Goal: Task Accomplishment & Management: Use online tool/utility

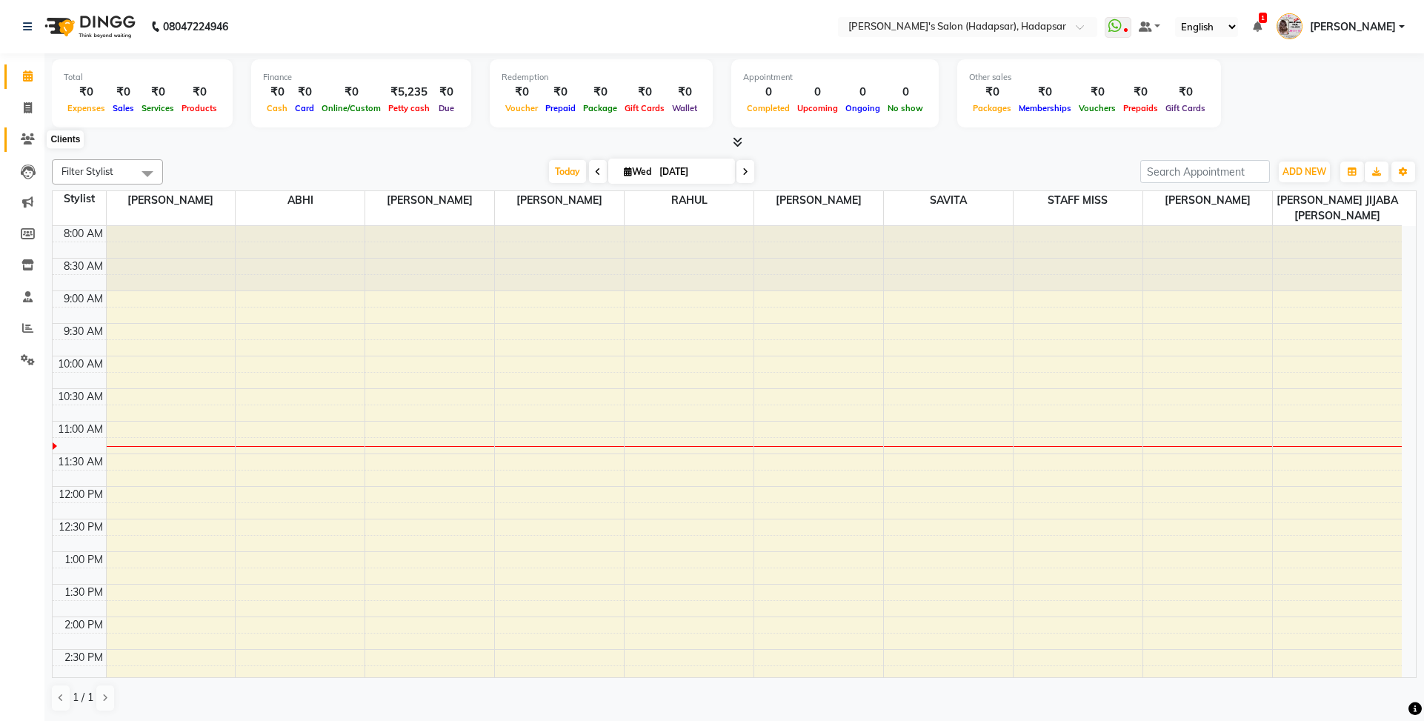
drag, startPoint x: 0, startPoint y: 0, endPoint x: 84, endPoint y: 150, distance: 171.4
click at [27, 144] on span at bounding box center [28, 139] width 26 height 17
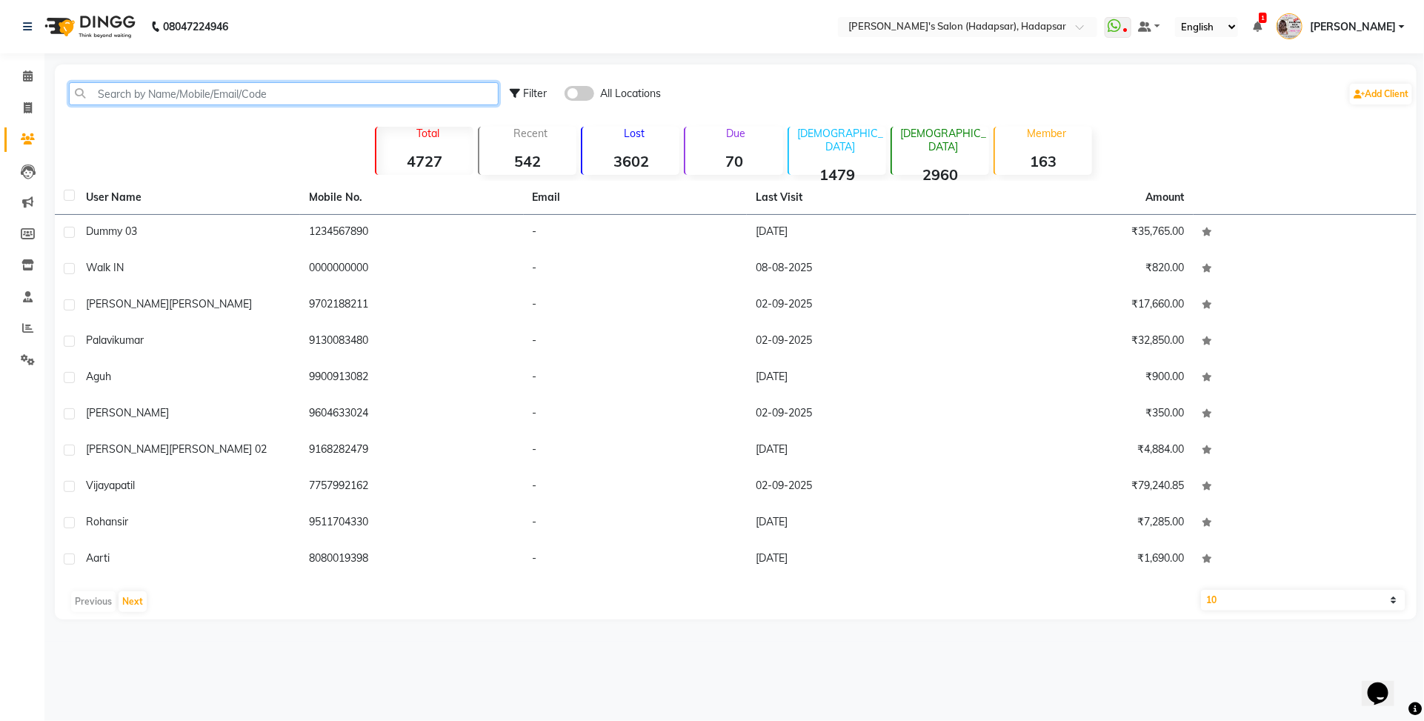
click at [241, 104] on input "text" at bounding box center [284, 93] width 430 height 23
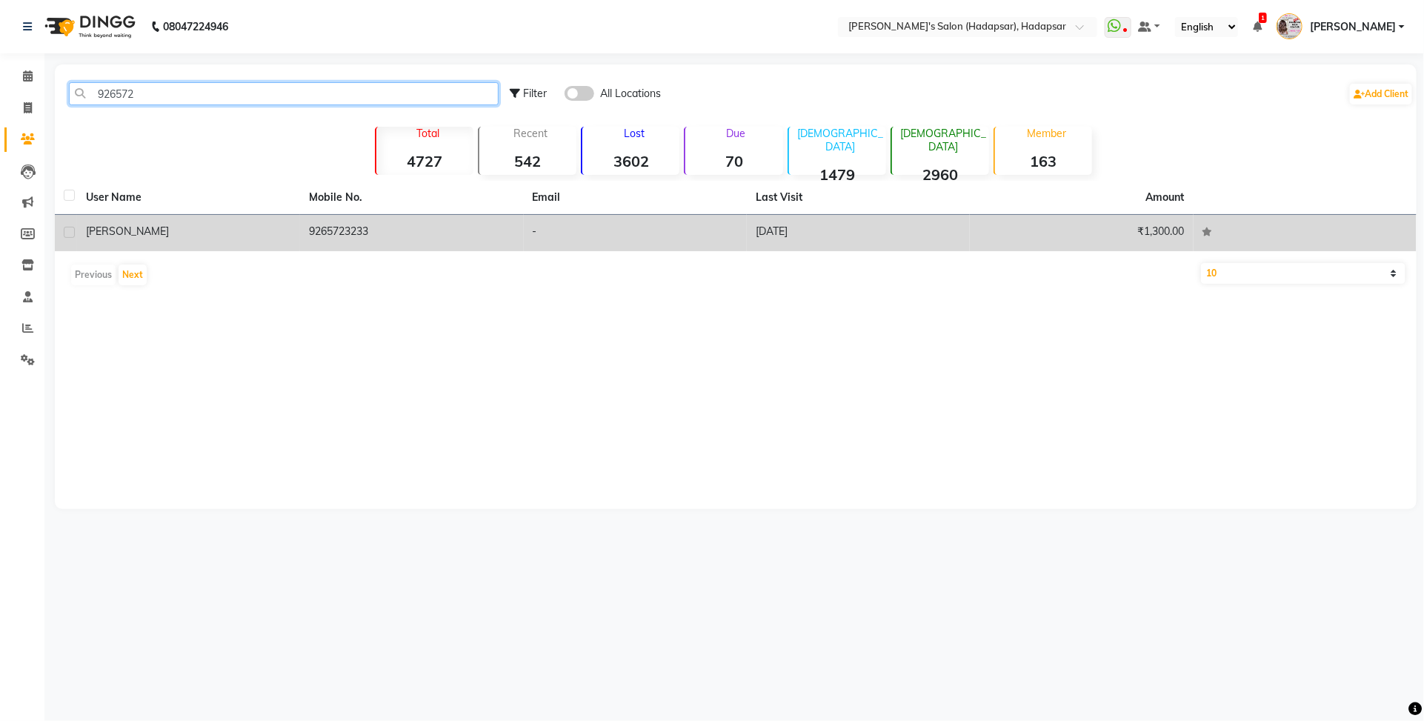
type input "926572"
drag, startPoint x: 293, startPoint y: 238, endPoint x: 416, endPoint y: 218, distance: 123.7
click at [293, 238] on td "[PERSON_NAME]" at bounding box center [188, 233] width 223 height 36
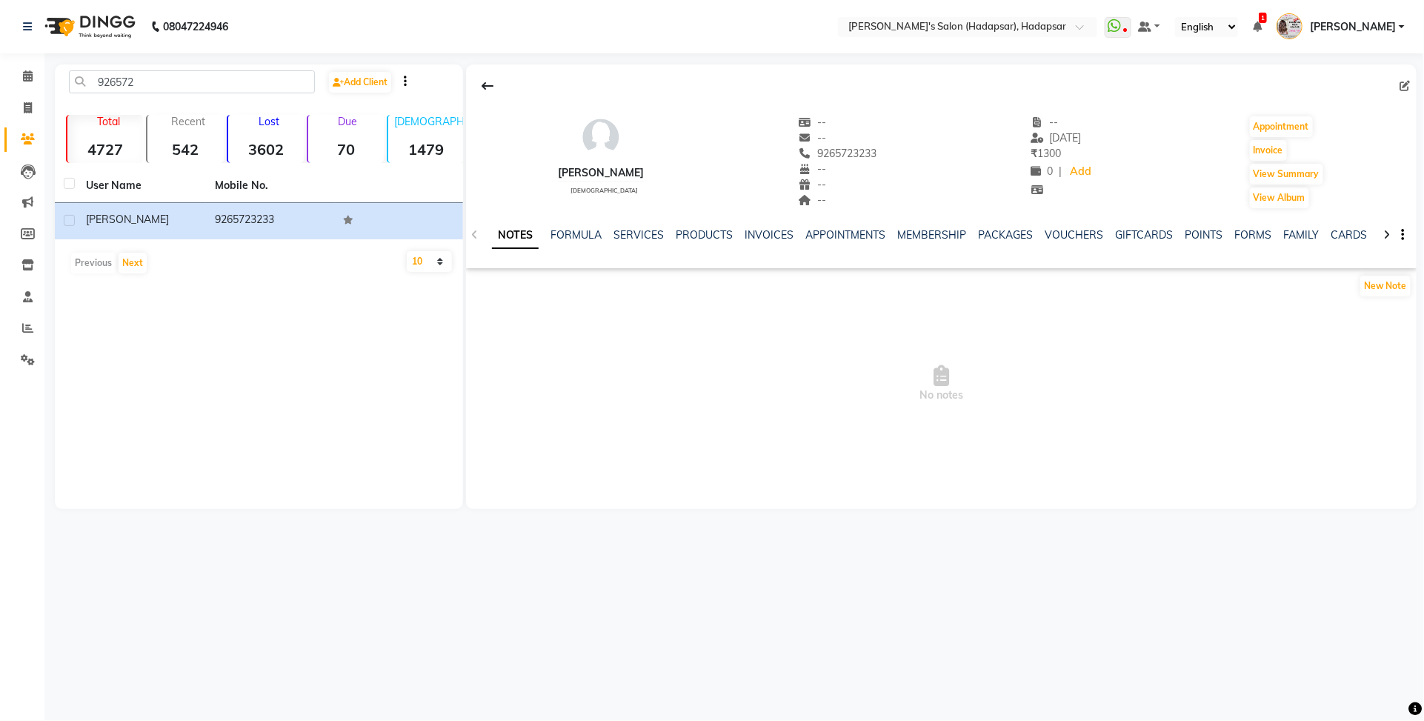
click at [630, 241] on div "SERVICES" at bounding box center [638, 235] width 50 height 16
click at [624, 231] on link "SERVICES" at bounding box center [638, 234] width 50 height 13
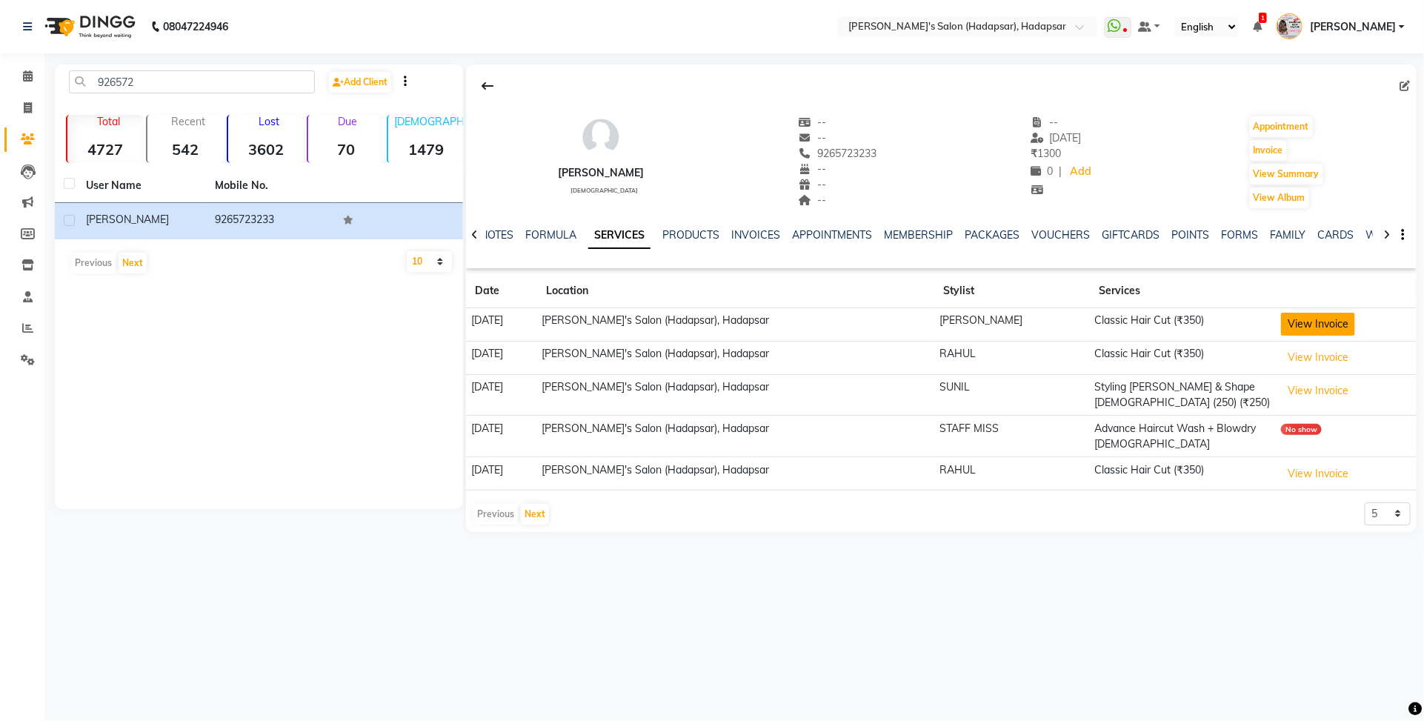
click at [1330, 323] on button "View Invoice" at bounding box center [1318, 324] width 74 height 23
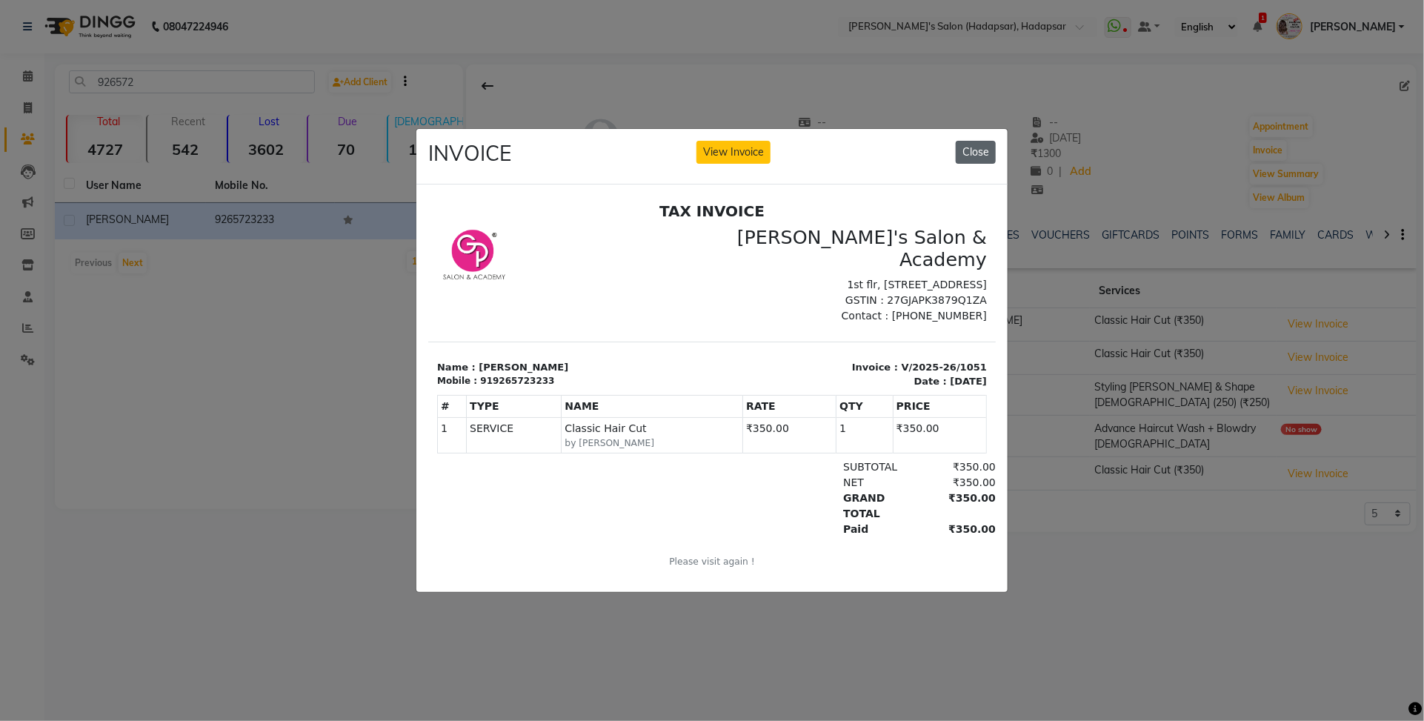
click at [986, 141] on button "Close" at bounding box center [975, 152] width 40 height 23
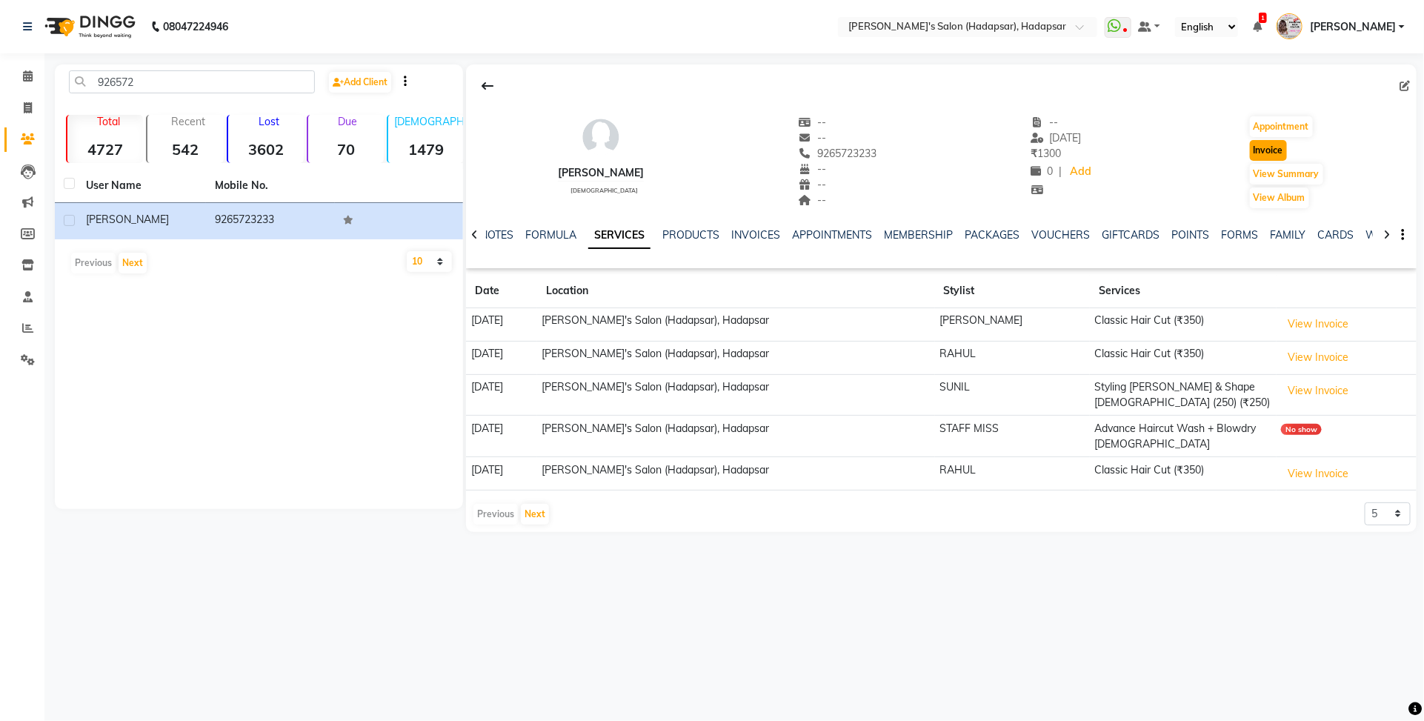
click at [1257, 147] on button "Invoice" at bounding box center [1268, 150] width 37 height 21
select select "service"
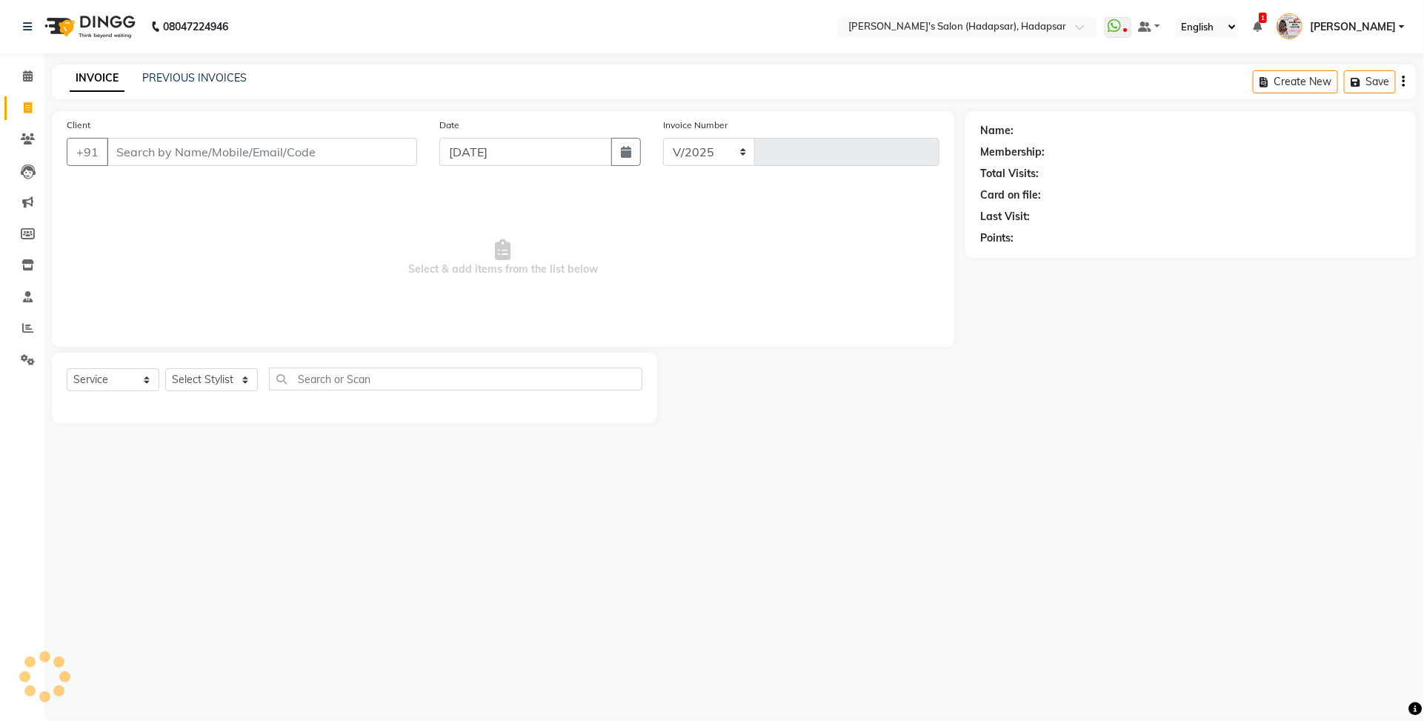
select select "108"
type input "1506"
type input "9265723233"
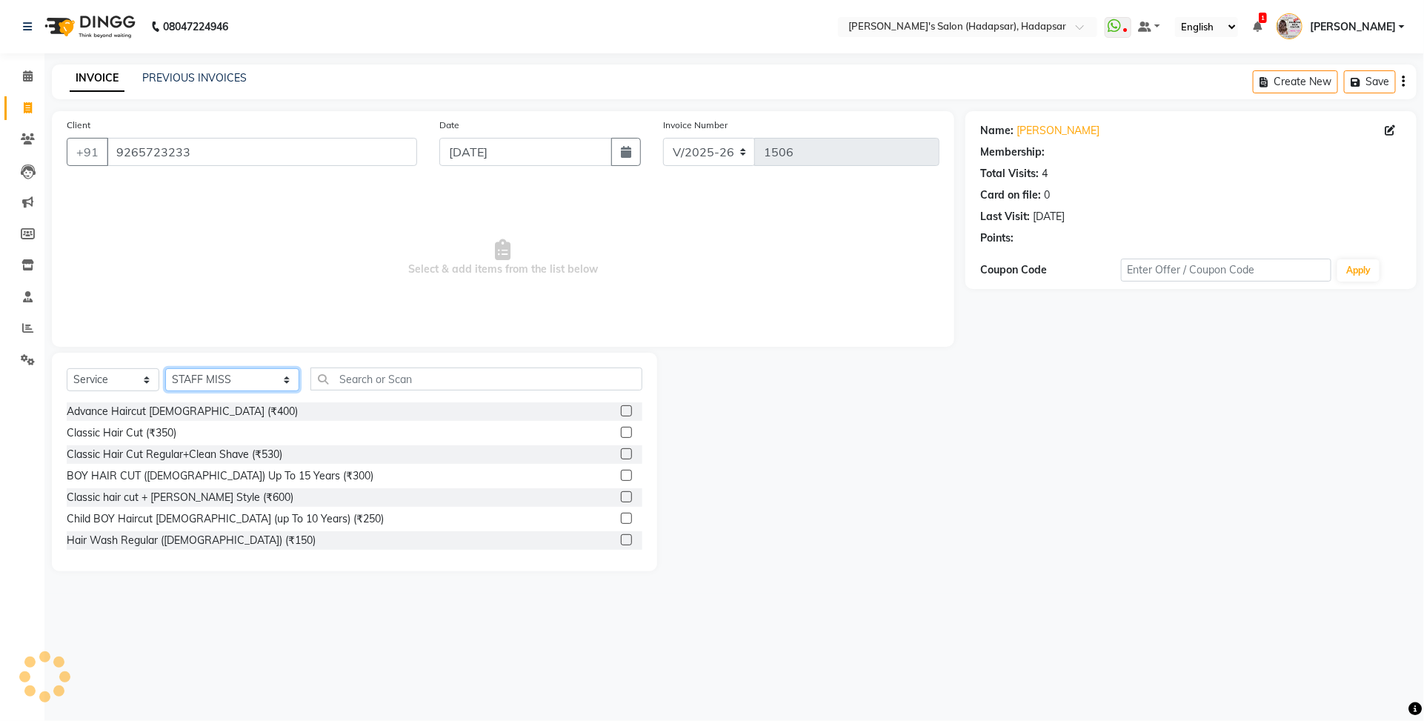
click at [236, 376] on select "Select Stylist ABHI [PERSON_NAME] [PERSON_NAME] MANAGER [PERSON_NAME] [PERSON_N…" at bounding box center [232, 379] width 134 height 23
select select "41753"
click at [165, 368] on select "Select Stylist ABHI [PERSON_NAME] [PERSON_NAME] MANAGER [PERSON_NAME] [PERSON_N…" at bounding box center [232, 379] width 134 height 23
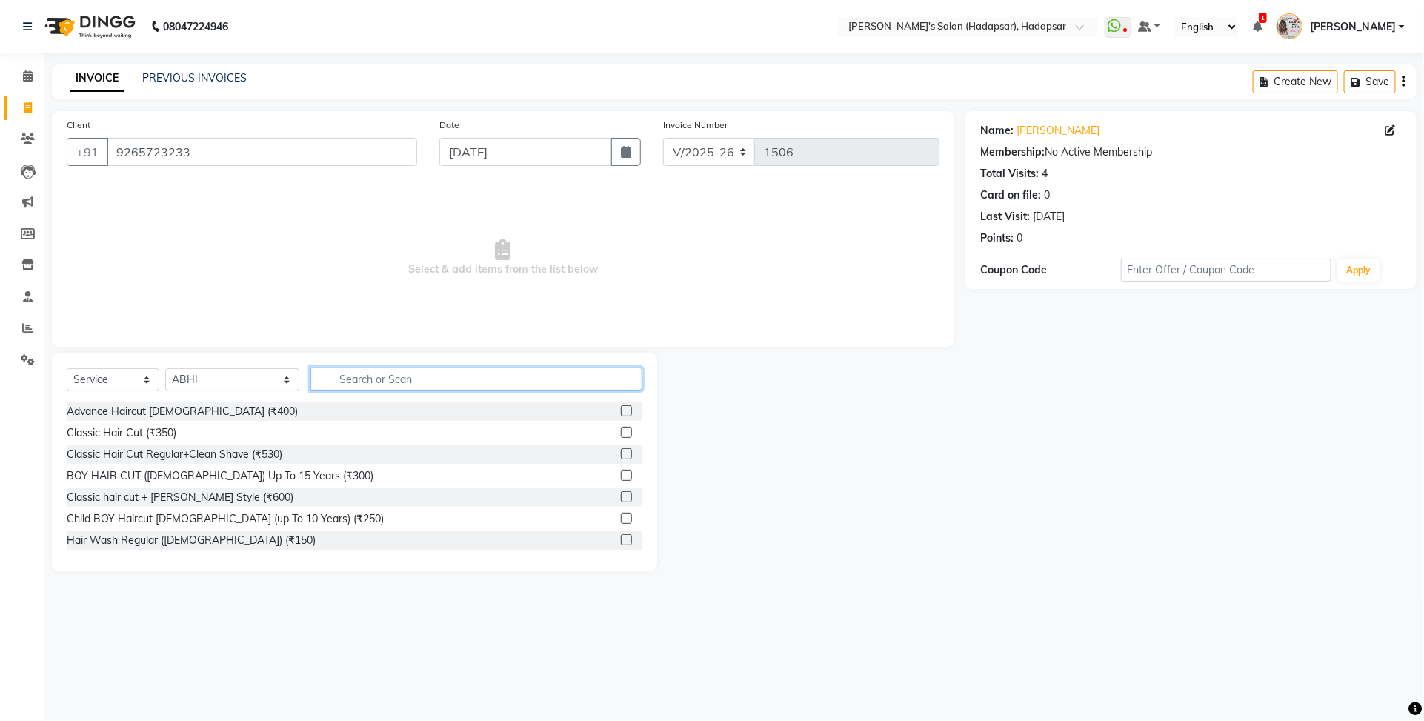
click at [360, 371] on input "text" at bounding box center [476, 378] width 332 height 23
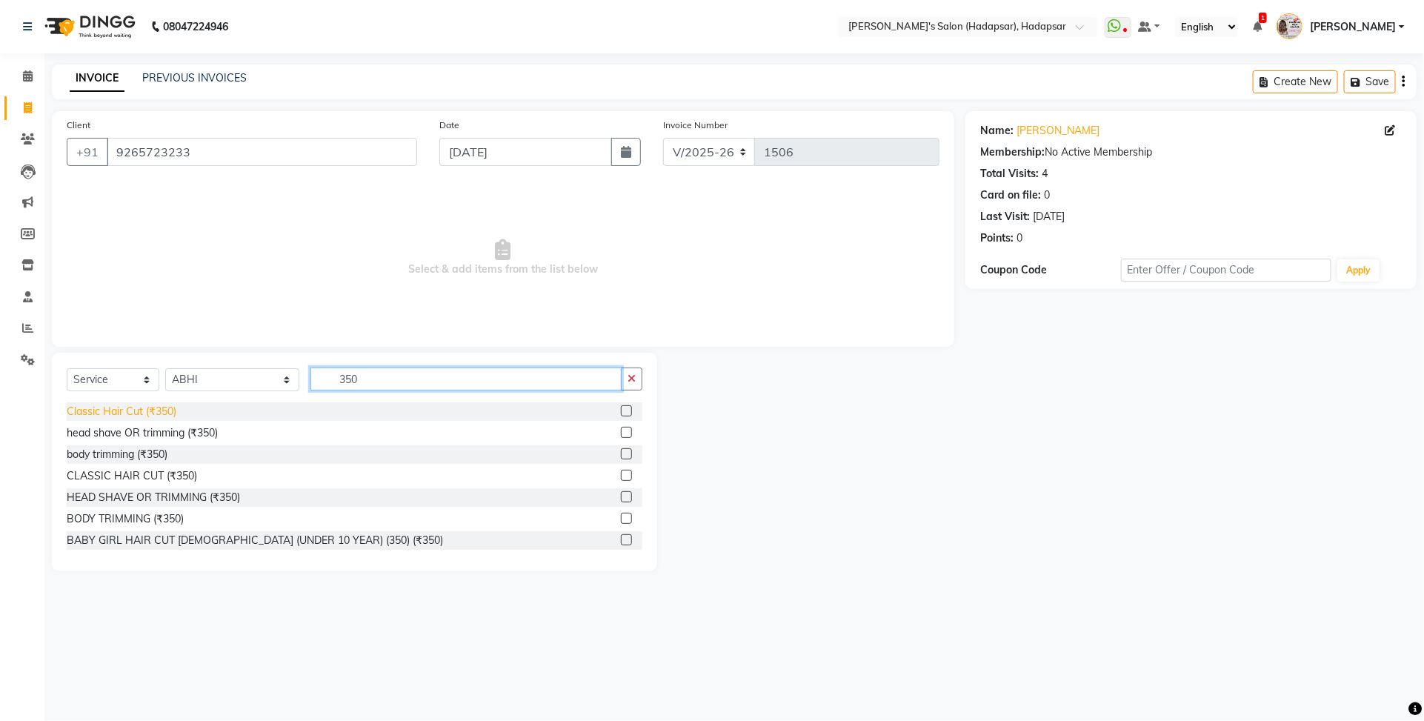
type input "350"
click at [137, 411] on div "Classic Hair Cut (₹350)" at bounding box center [122, 412] width 110 height 16
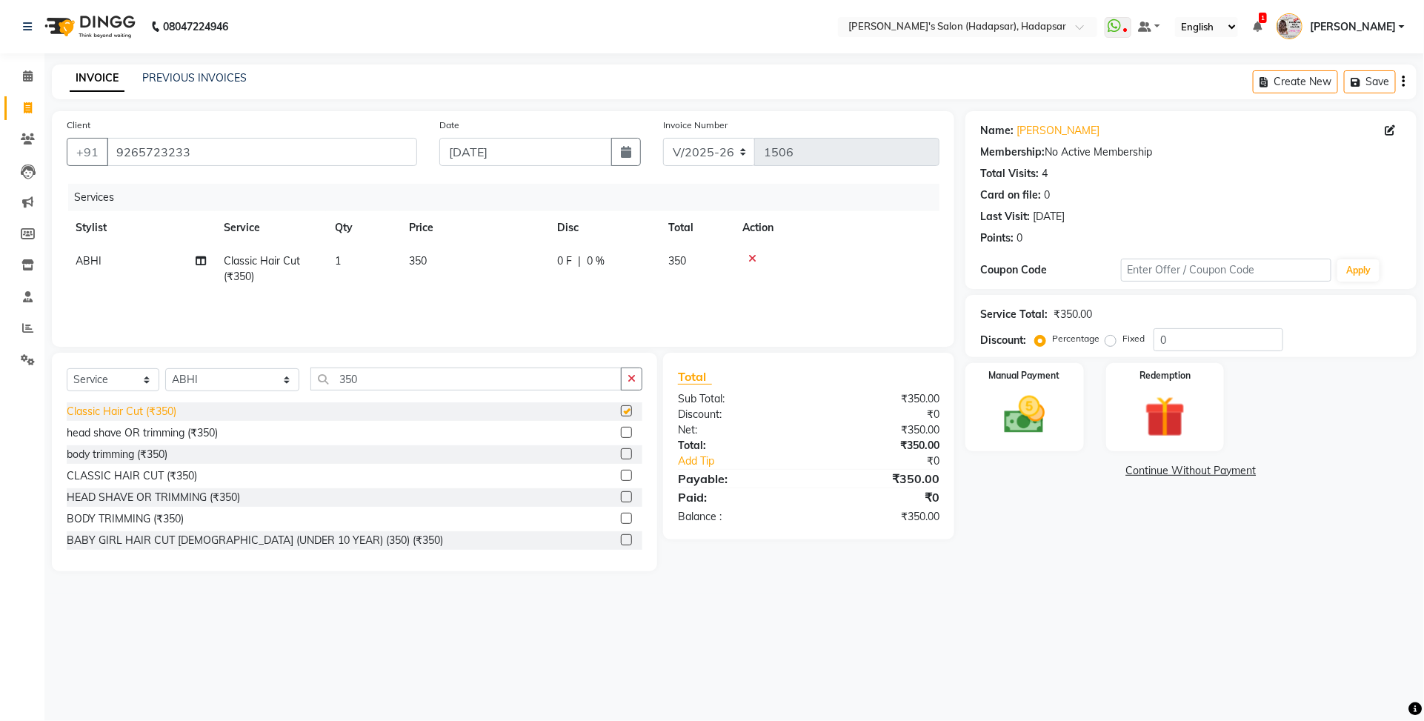
checkbox input "false"
click at [1038, 372] on label "Manual Payment" at bounding box center [1024, 374] width 74 height 14
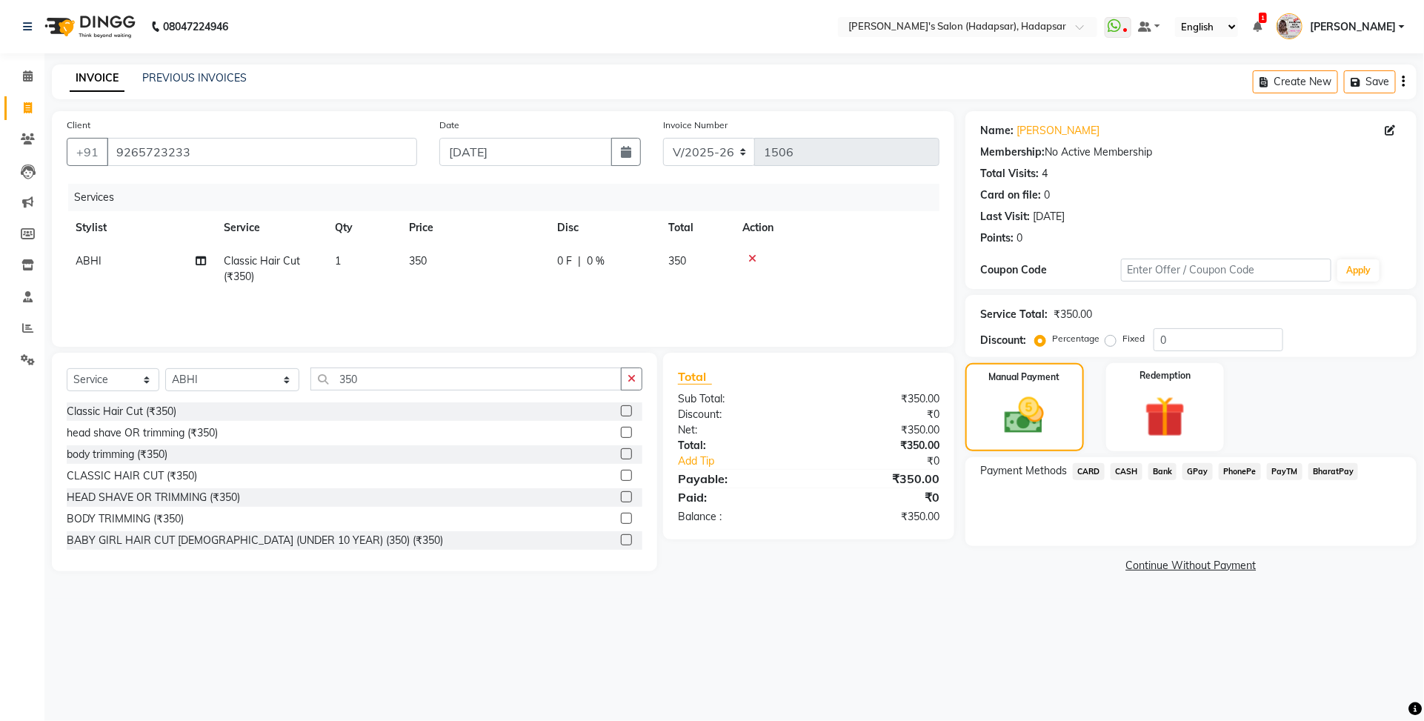
click at [1287, 475] on span "PayTM" at bounding box center [1285, 471] width 36 height 17
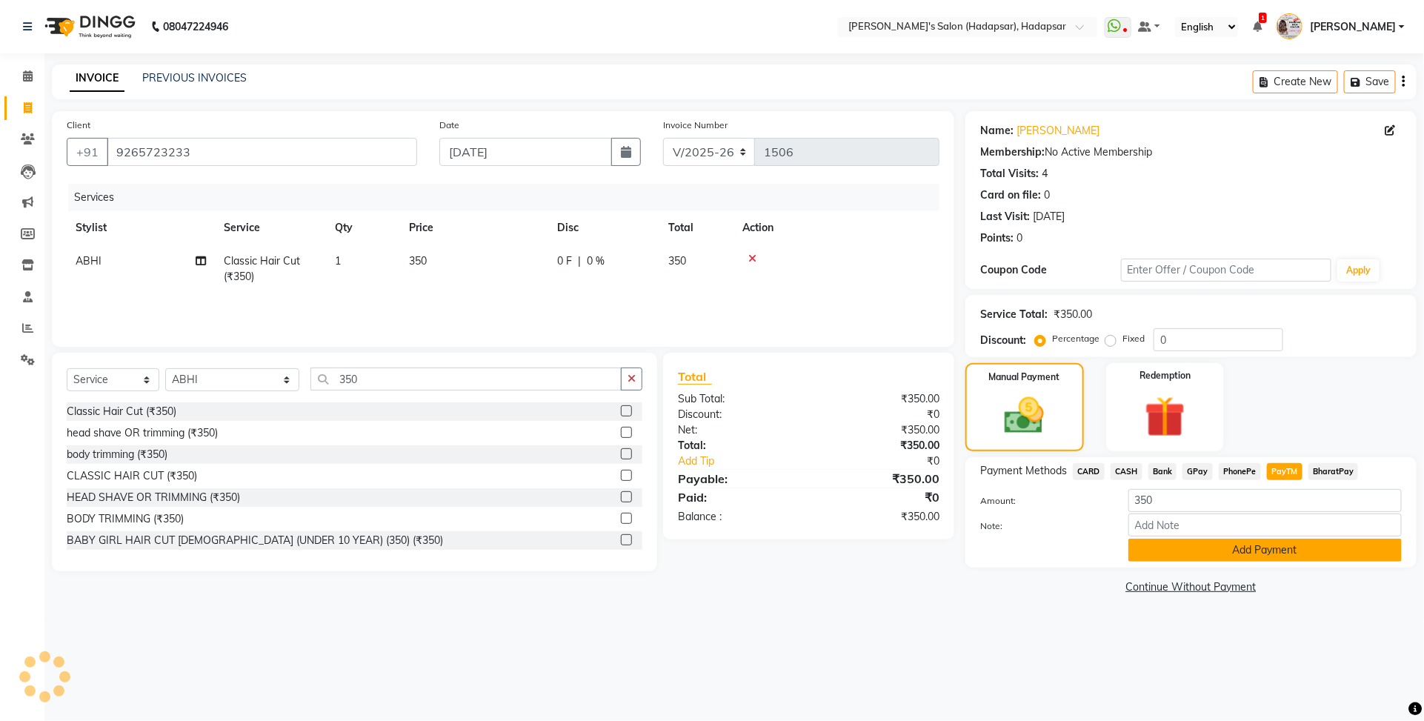
click at [1287, 541] on button "Add Payment" at bounding box center [1264, 549] width 273 height 23
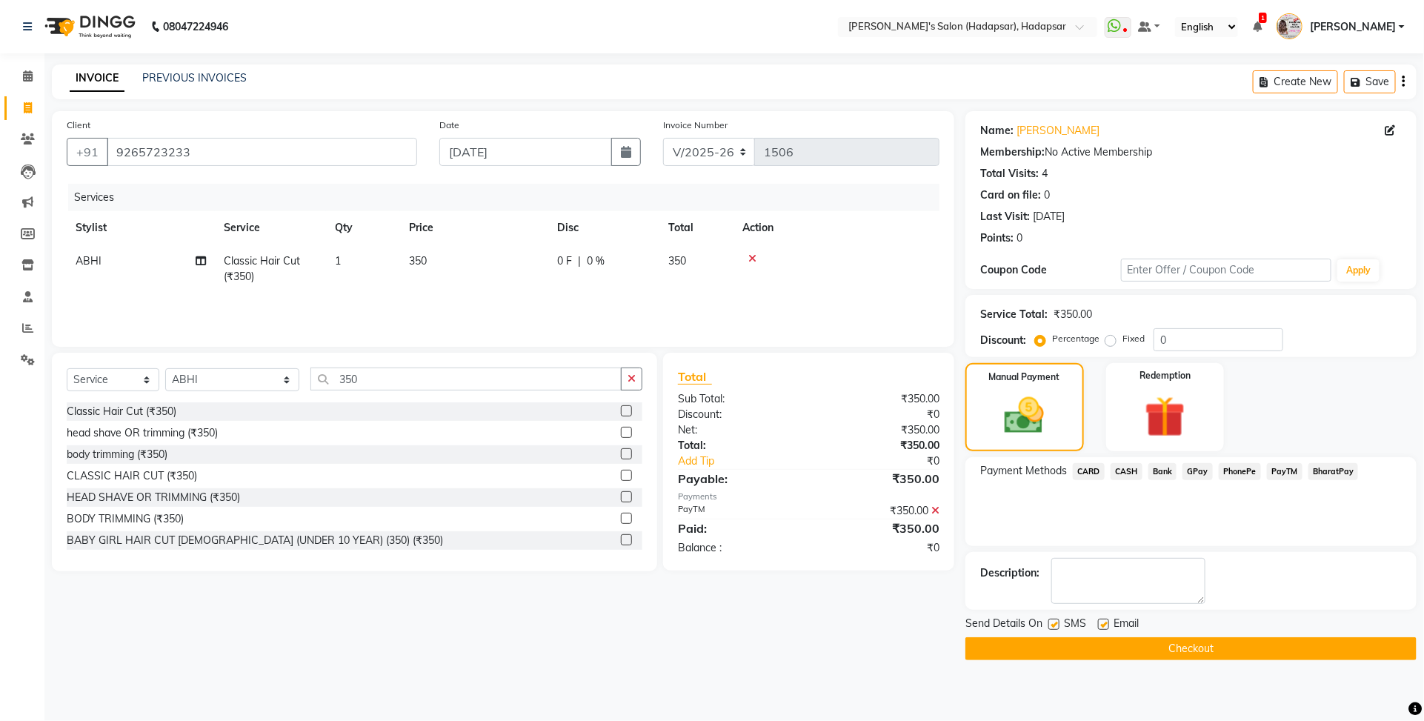
click at [1241, 657] on button "Checkout" at bounding box center [1190, 648] width 451 height 23
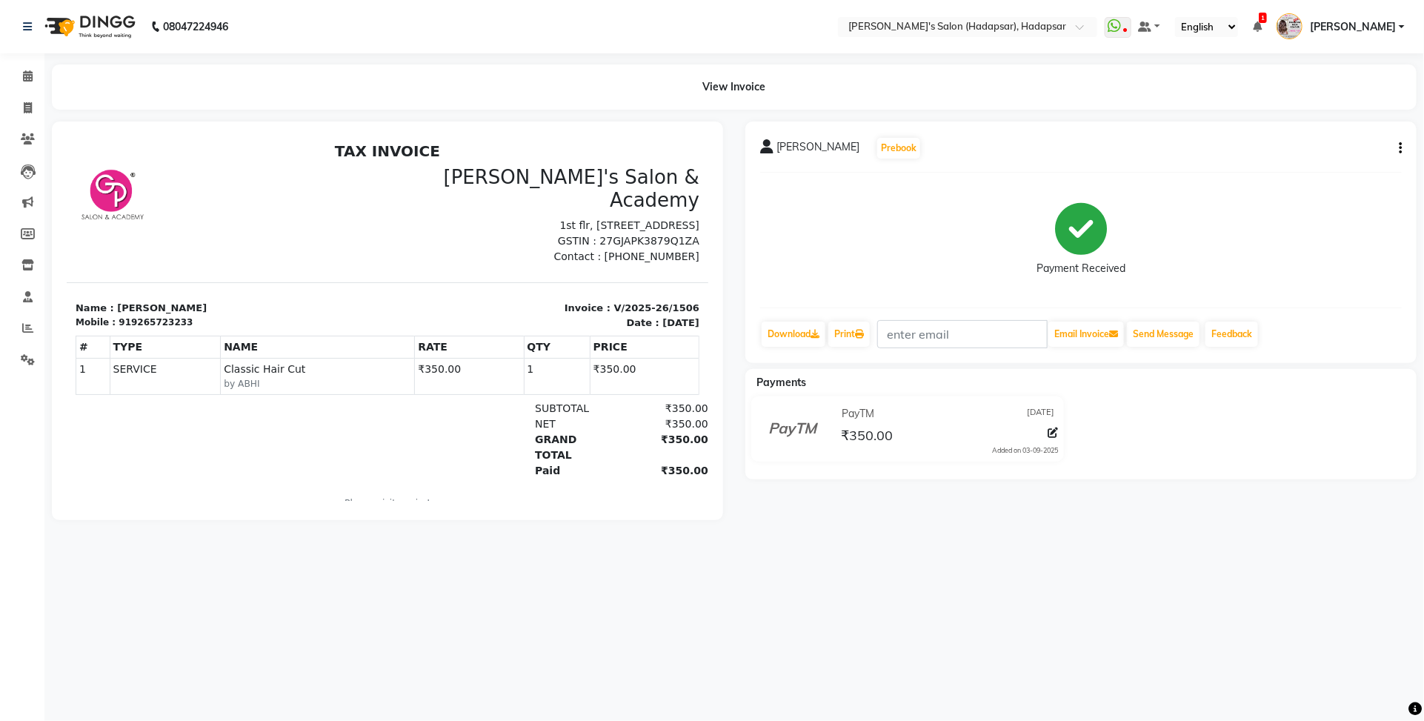
select select "service"
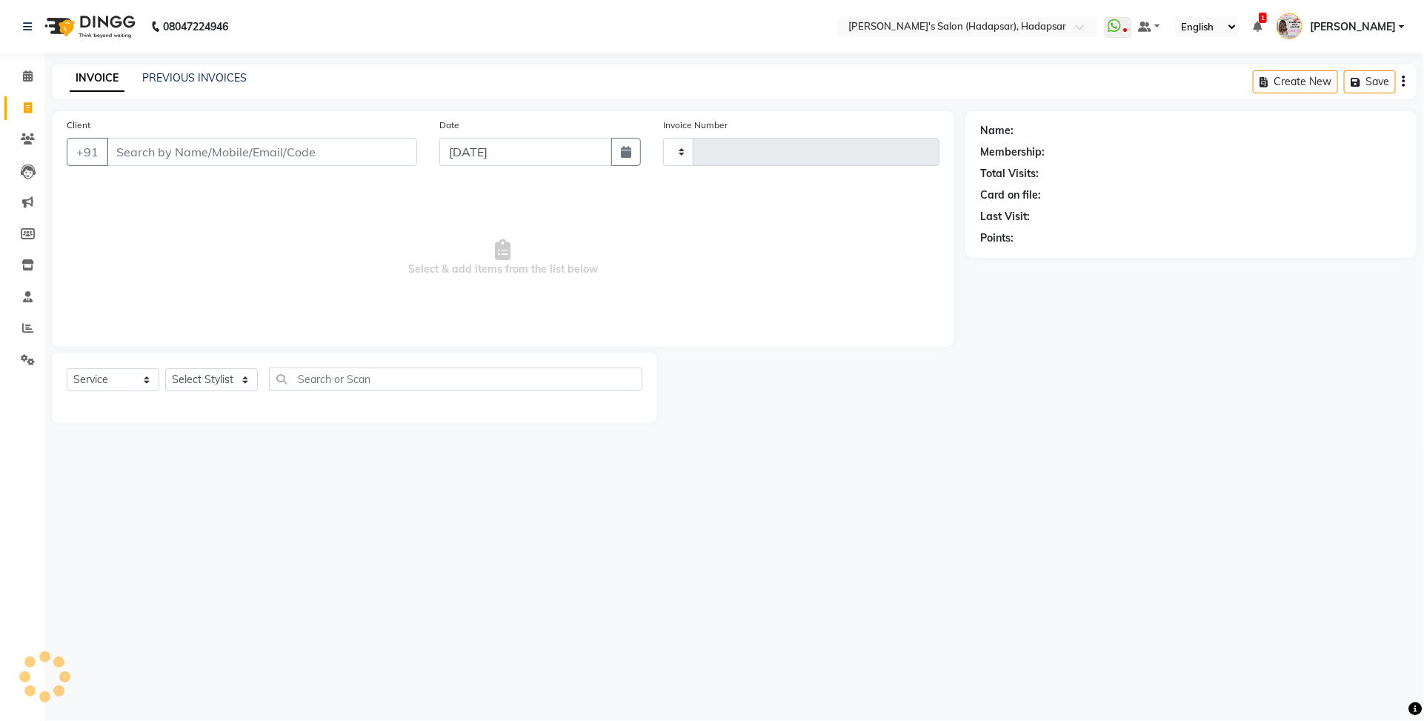
type input "1507"
select select "108"
type input "9265723233"
select select "9451"
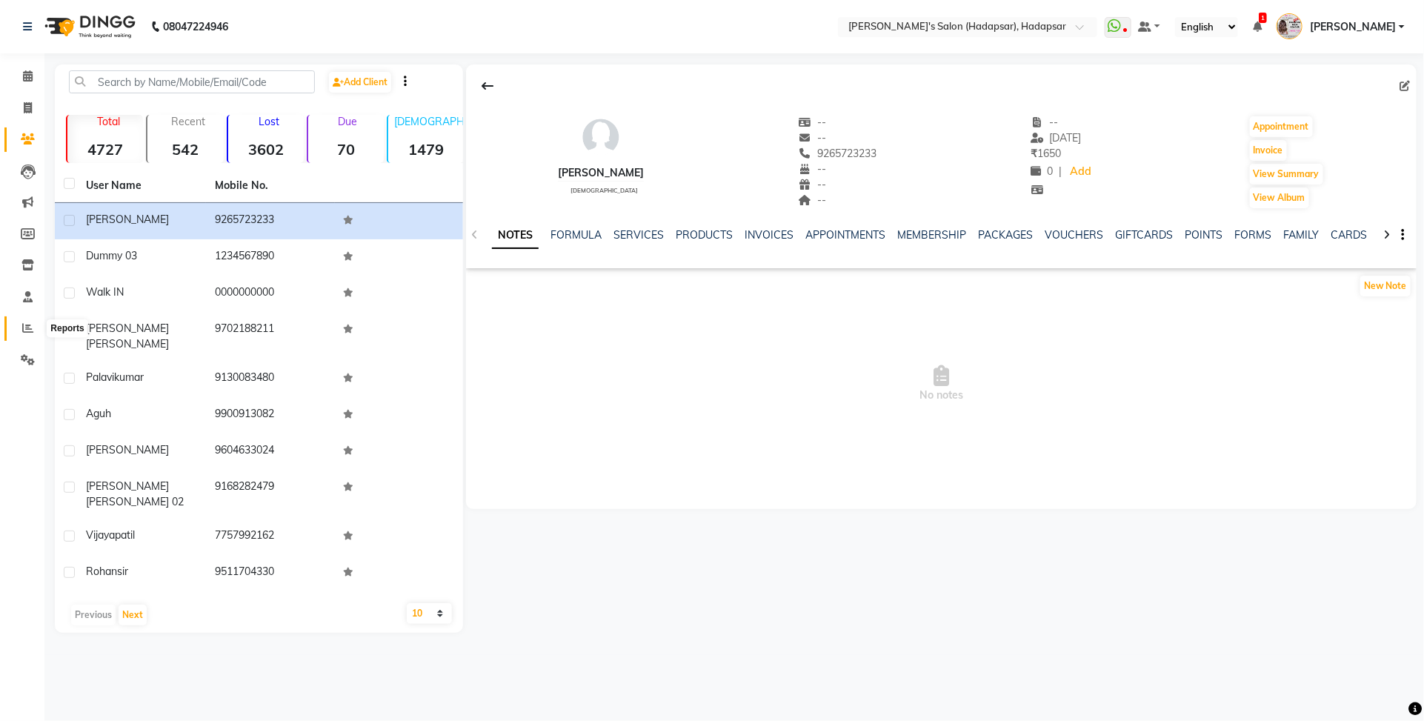
click at [23, 327] on icon at bounding box center [27, 327] width 11 height 11
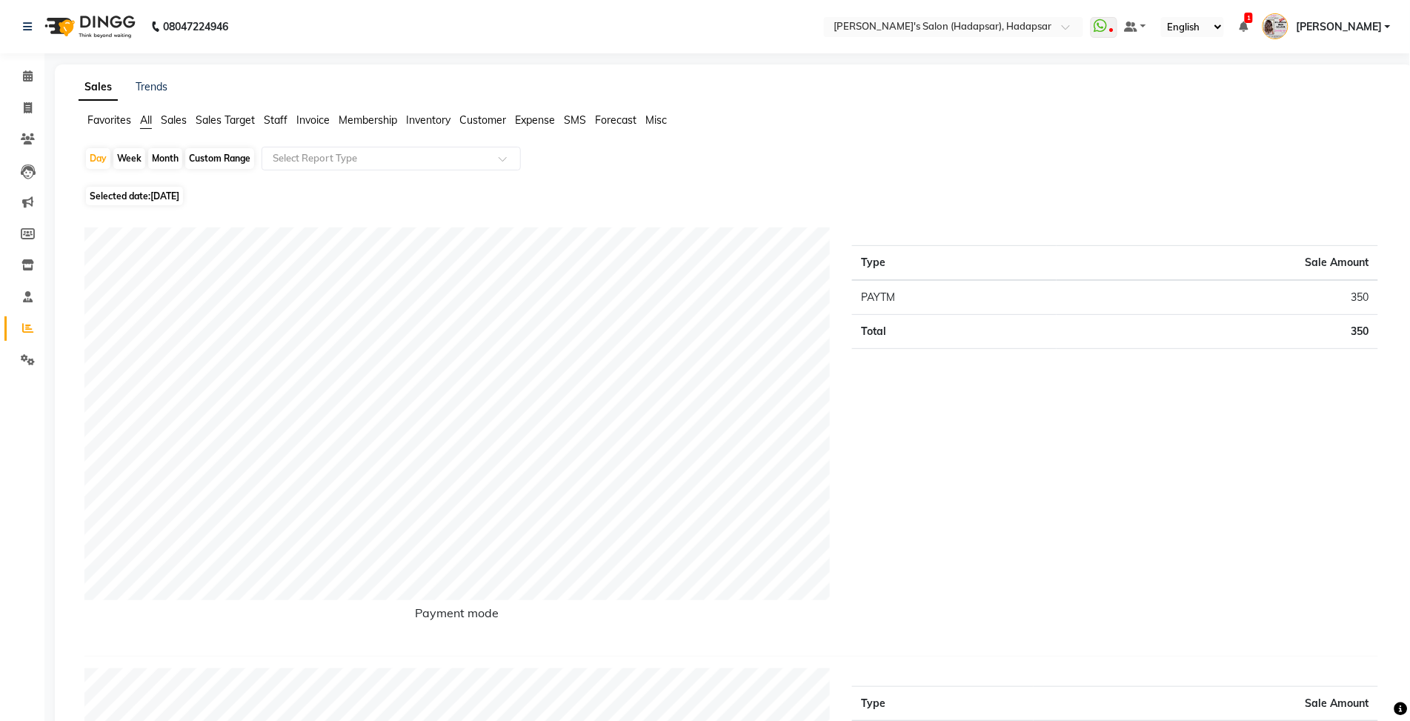
click at [164, 158] on div "Month" at bounding box center [165, 158] width 34 height 21
select select "9"
select select "2025"
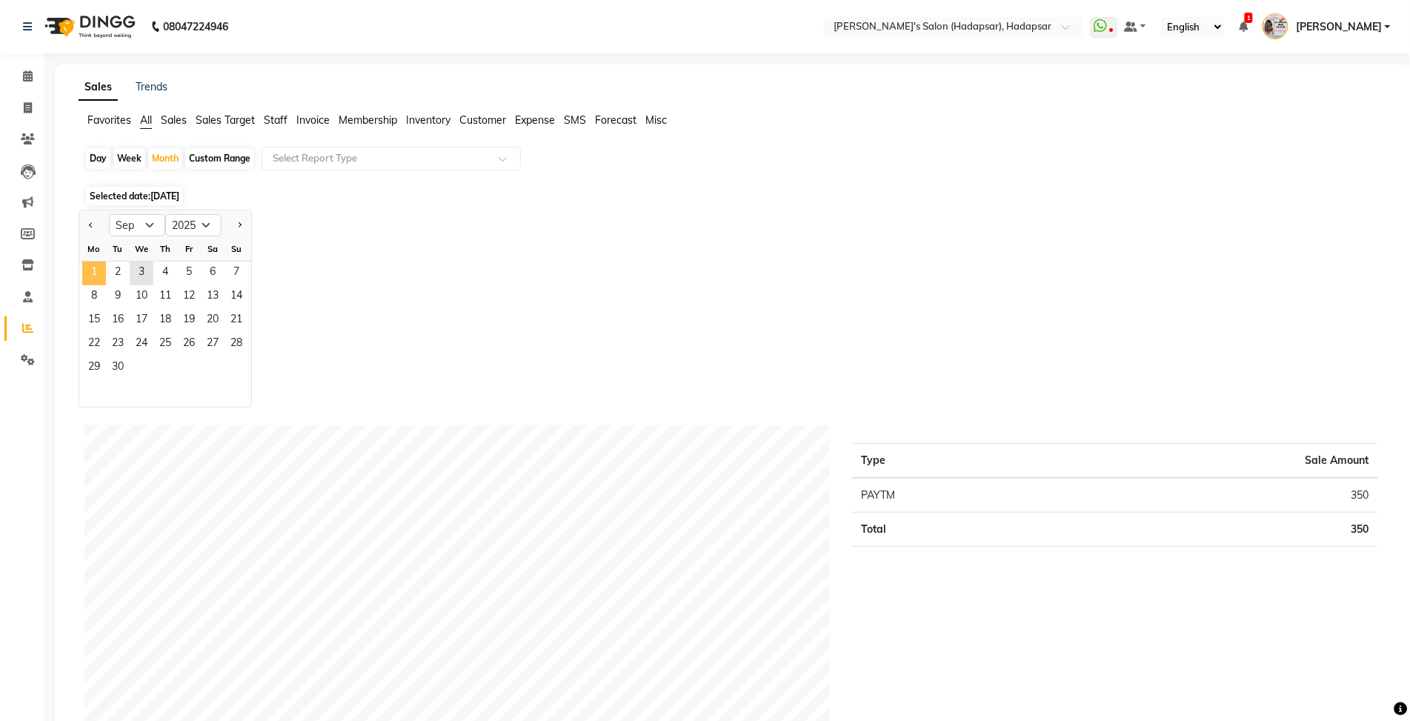
click at [96, 275] on span "1" at bounding box center [94, 273] width 24 height 24
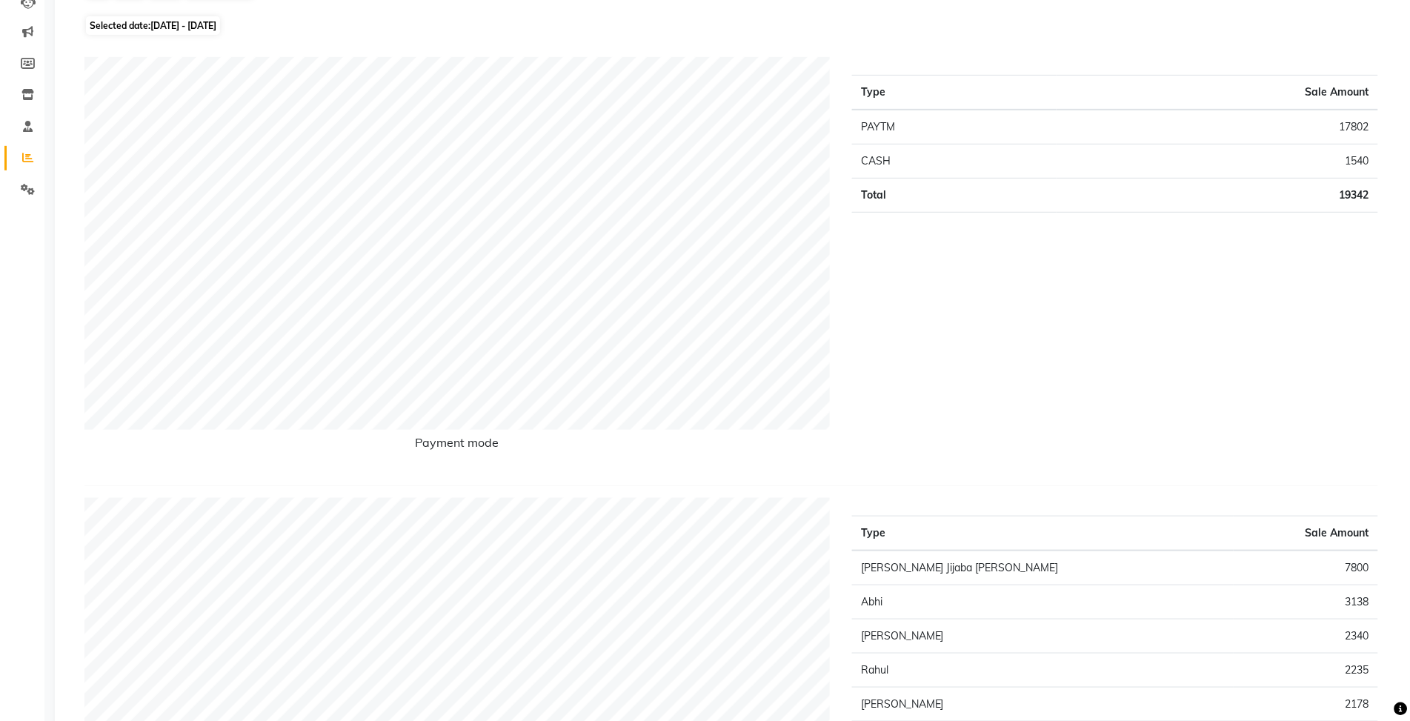
scroll to position [370, 0]
